Goal: Information Seeking & Learning: Learn about a topic

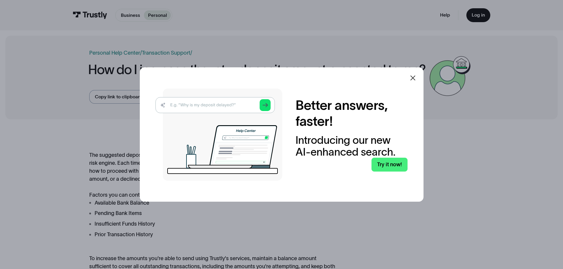
click at [419, 78] on div at bounding box center [413, 78] width 14 height 14
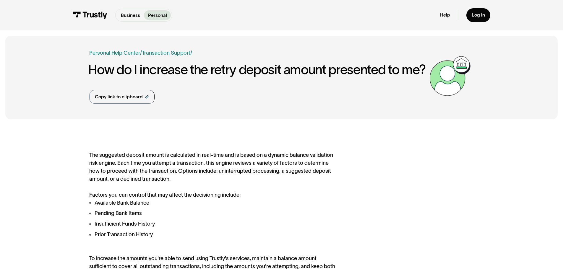
click at [177, 54] on link "Transaction Support" at bounding box center [166, 53] width 48 height 6
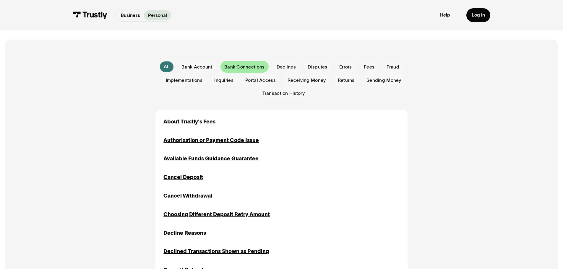
scroll to position [148, 0]
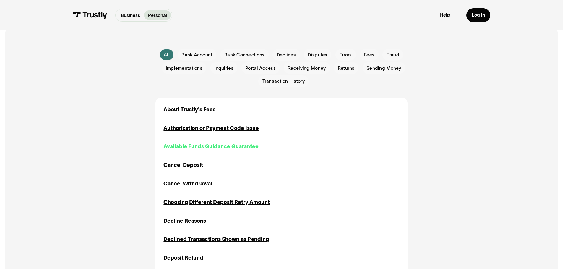
click at [234, 148] on div "Available Funds Guidance Guarantee" at bounding box center [210, 147] width 95 height 8
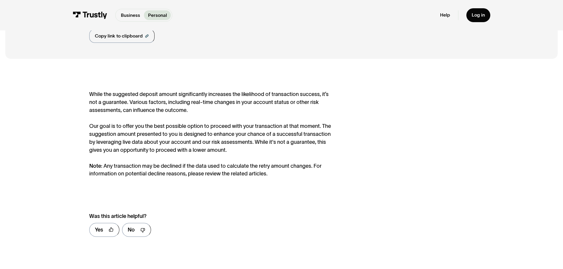
scroll to position [89, 0]
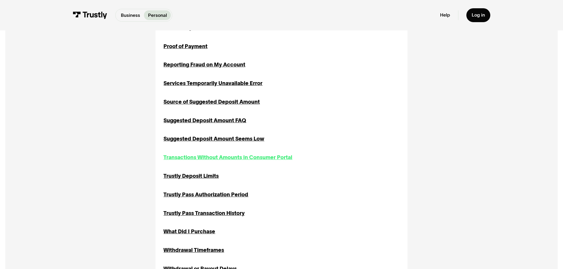
scroll to position [650, 0]
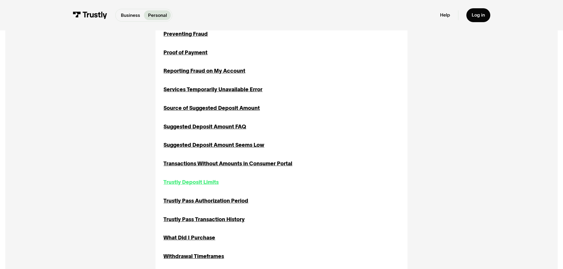
click at [190, 187] on div "Trustly Deposit Limits" at bounding box center [190, 183] width 55 height 8
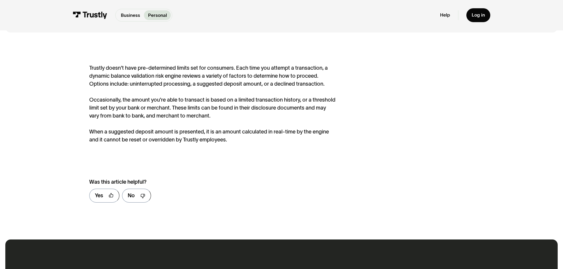
scroll to position [118, 0]
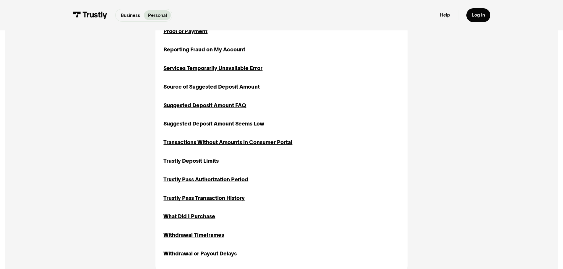
scroll to position [661, 0]
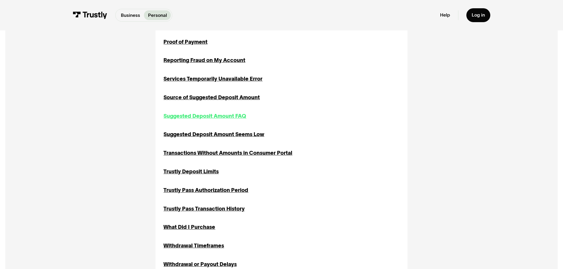
click at [192, 117] on div "Suggested Deposit Amount FAQ" at bounding box center [204, 116] width 83 height 8
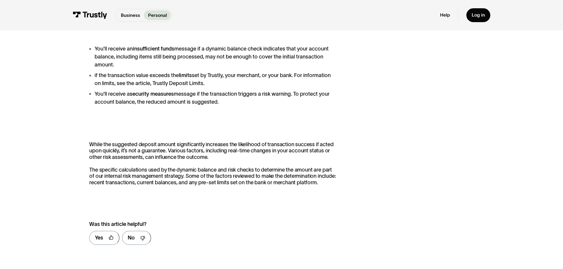
scroll to position [207, 0]
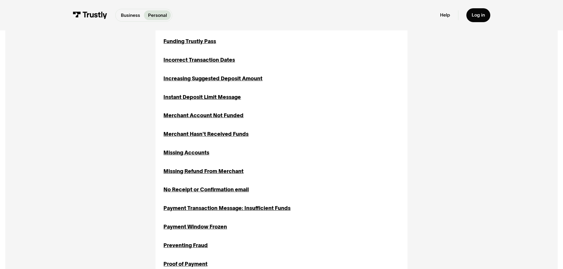
scroll to position [425, 0]
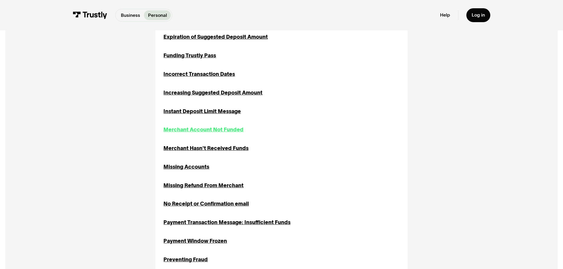
click at [180, 130] on div "Merchant Account Not Funded" at bounding box center [203, 130] width 80 height 8
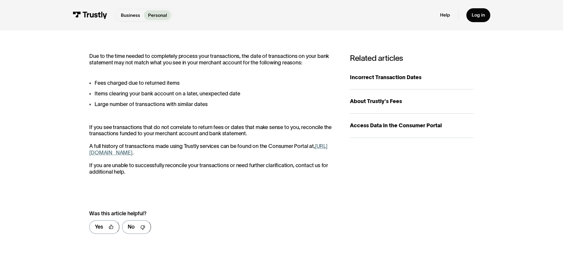
scroll to position [118, 0]
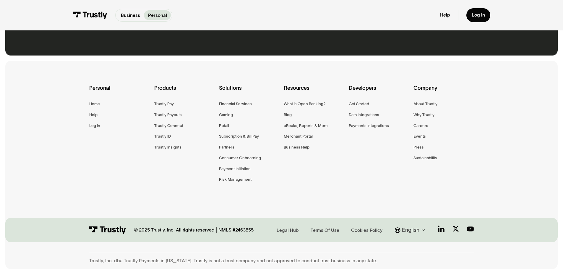
scroll to position [1016, 0]
click at [314, 126] on div "eBooks, Reports & More" at bounding box center [306, 125] width 44 height 7
